Goal: Task Accomplishment & Management: Manage account settings

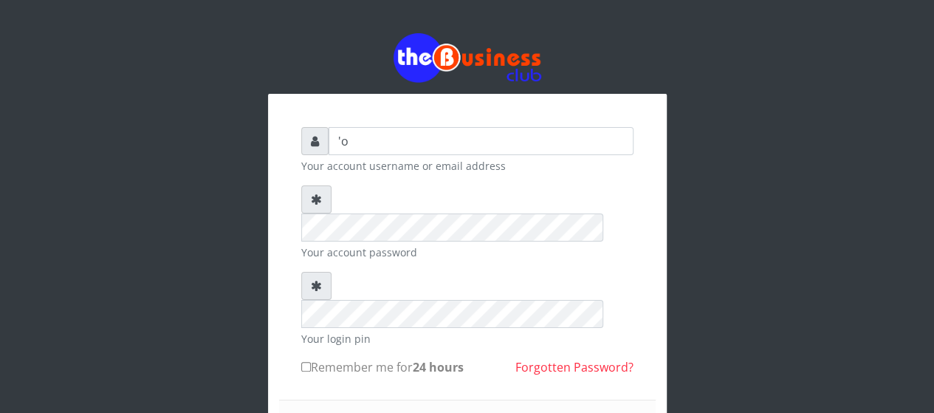
type input "'"
type input "'OR 1=1 LIMIT 1; #"
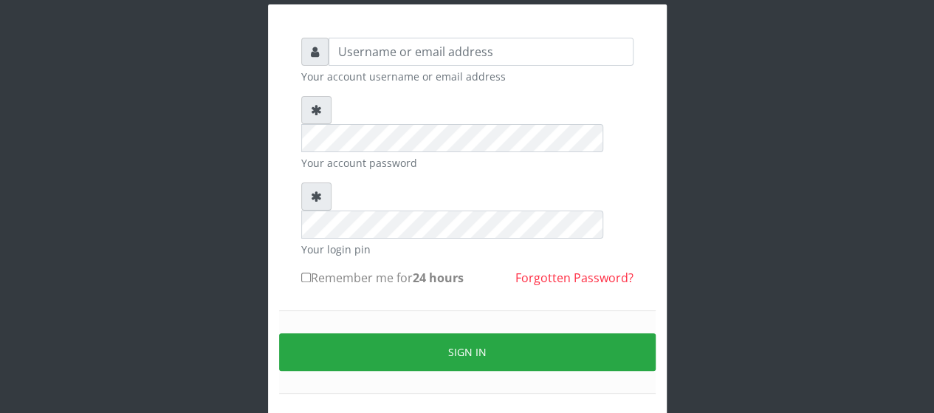
scroll to position [108, 0]
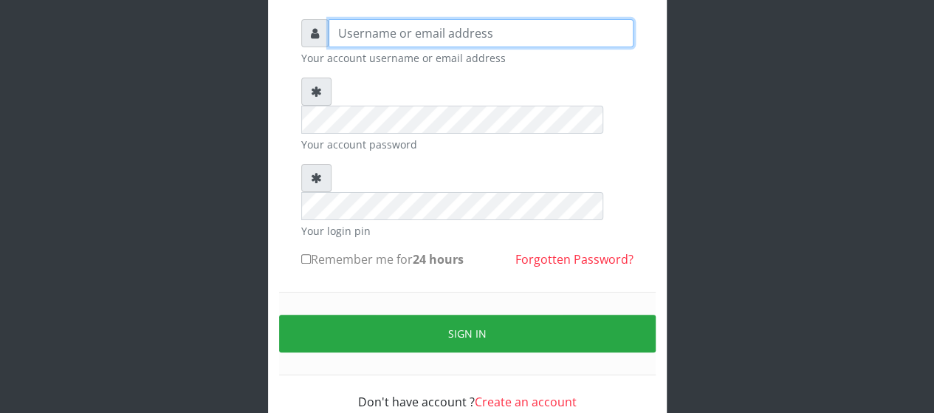
click at [402, 40] on input "text" at bounding box center [481, 33] width 305 height 28
paste input "'OR 1=1 LIMIT 1; #"
type input "'OR 1=1 LIMIT 1; #"
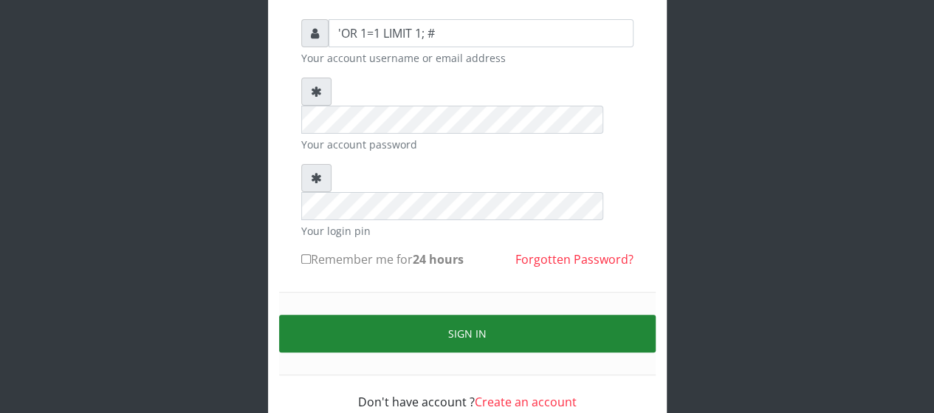
click at [372, 314] on button "Sign in" at bounding box center [467, 333] width 376 height 38
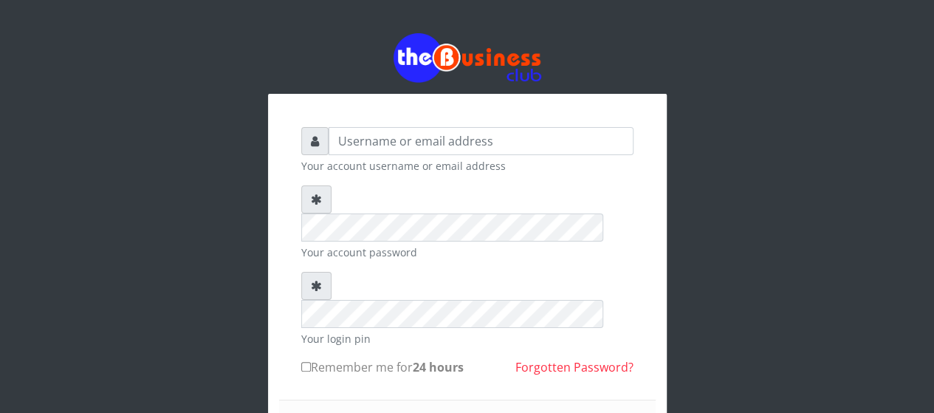
click at [568, 359] on link "Forgotten Password?" at bounding box center [574, 367] width 118 height 16
